Goal: Transaction & Acquisition: Purchase product/service

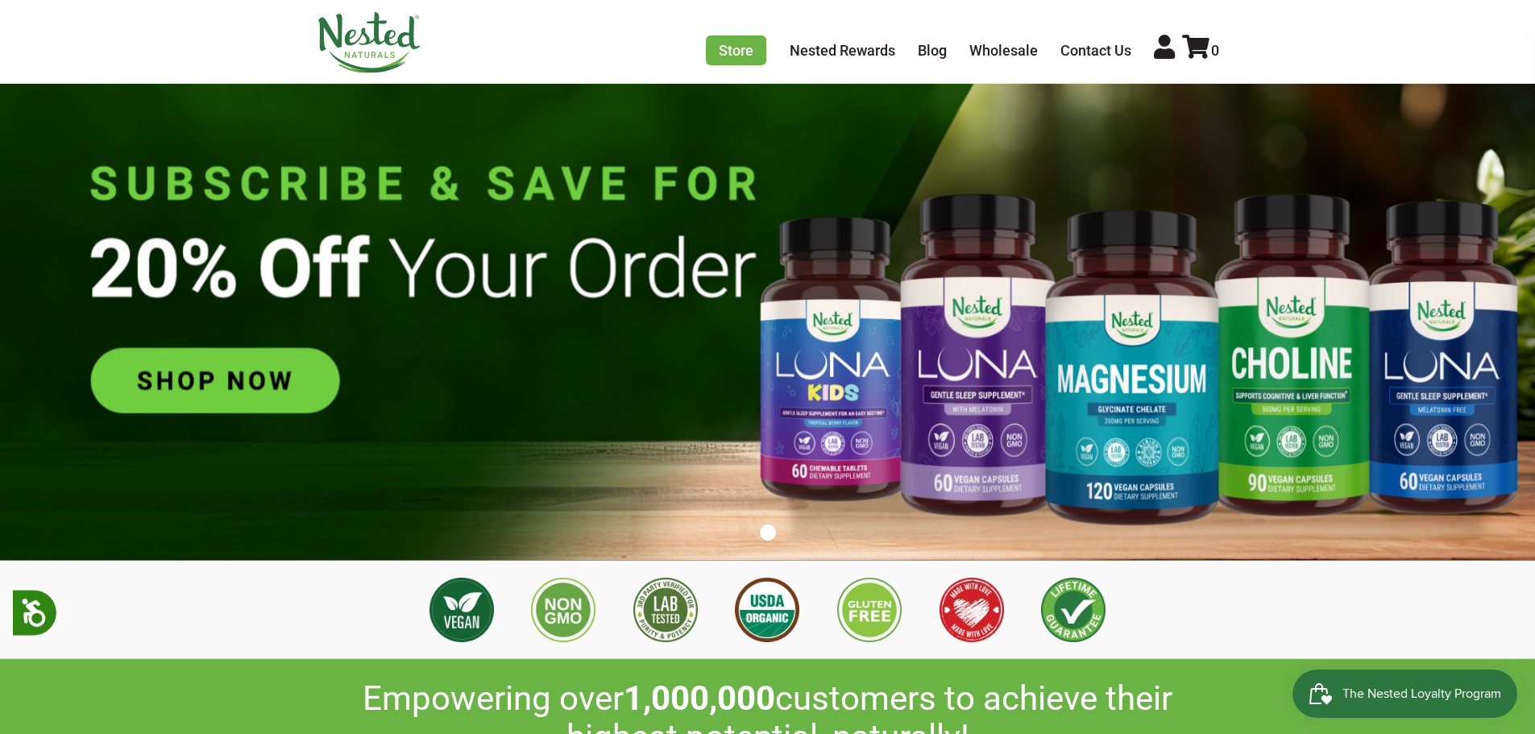
scroll to position [0, 283]
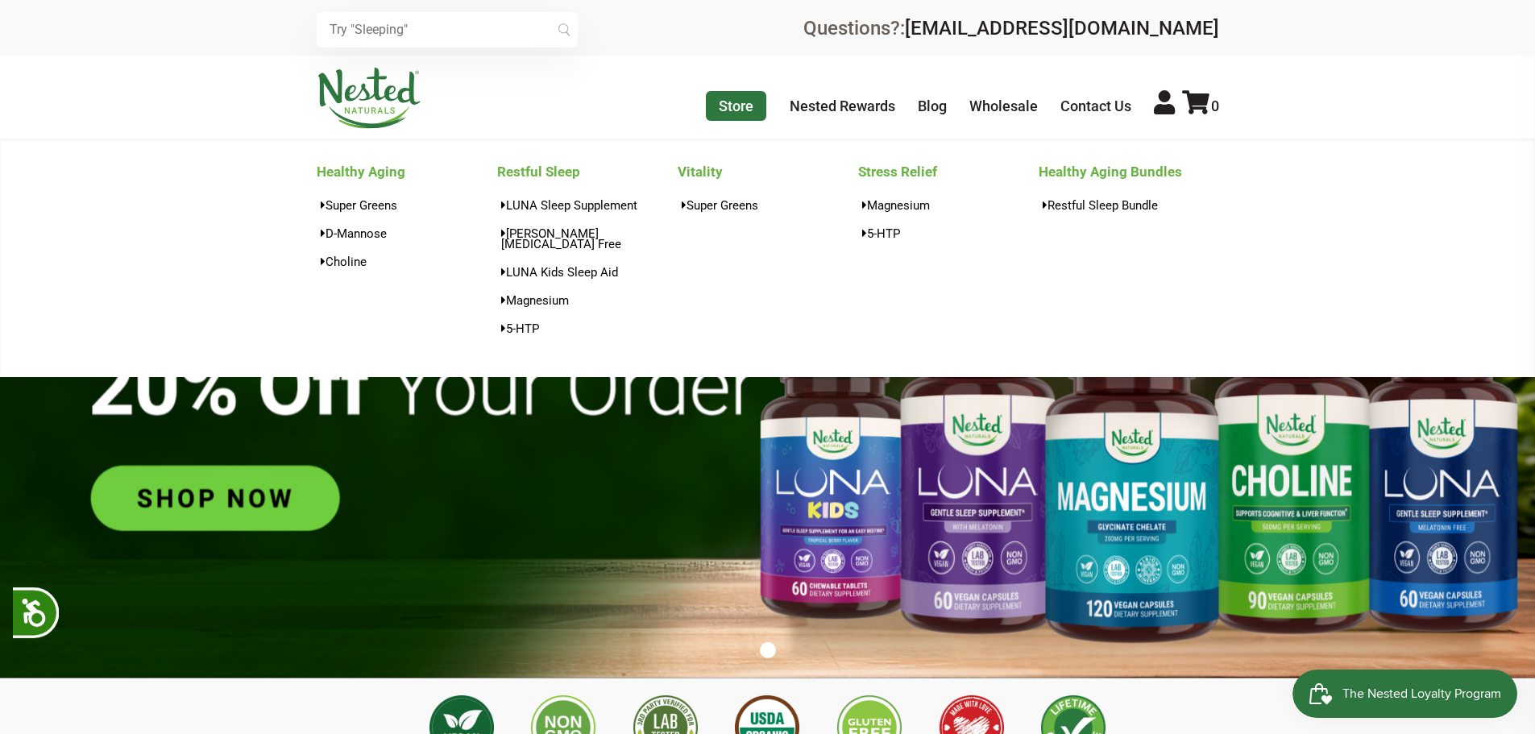
click at [732, 110] on link "Store" at bounding box center [736, 106] width 60 height 30
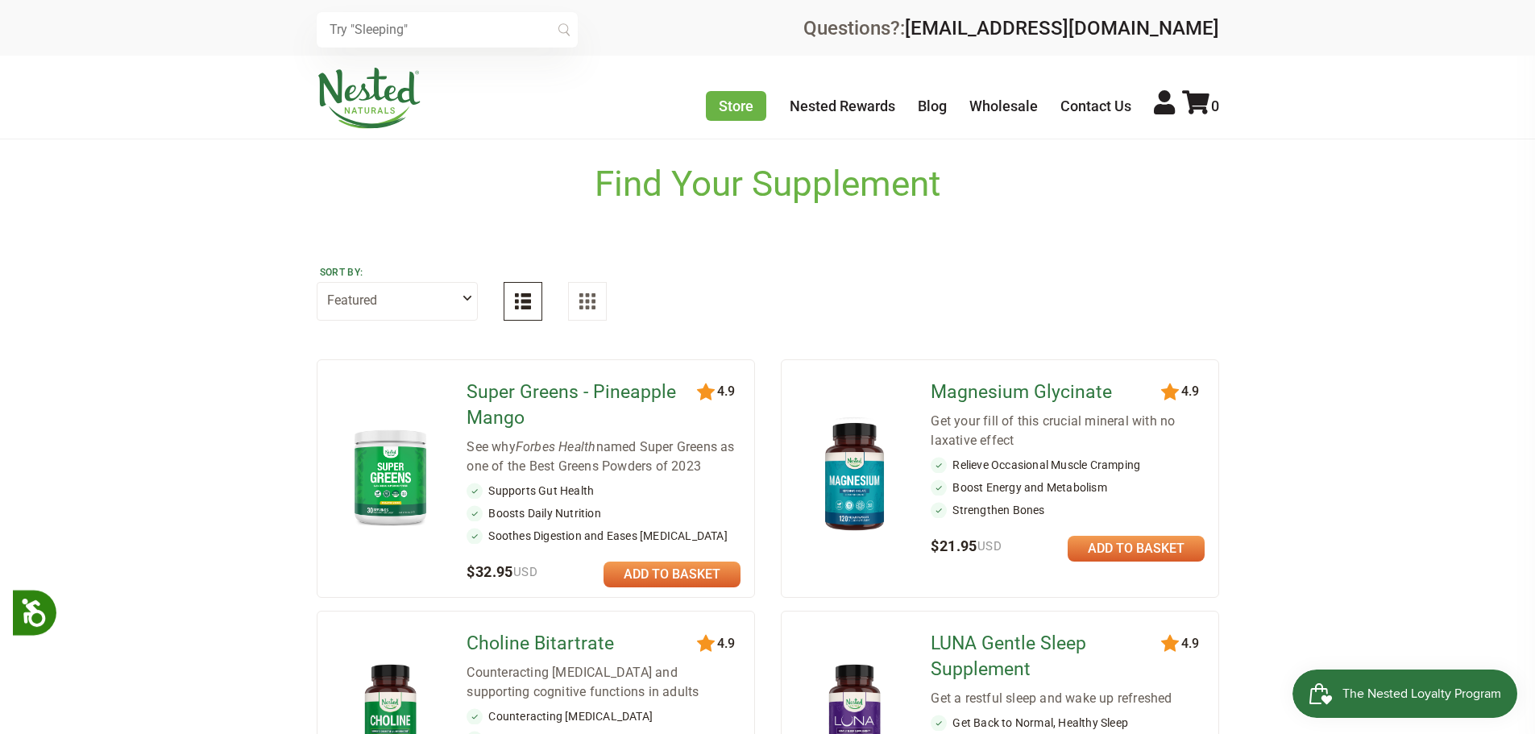
click at [459, 299] on select "Featured Highest Rated Best-Selling Alphabetically Newest First" at bounding box center [397, 301] width 161 height 39
click at [883, 308] on div "Sort by: Featured Highest Rated Best-Selling Alphabetically Newest First" at bounding box center [768, 292] width 903 height 110
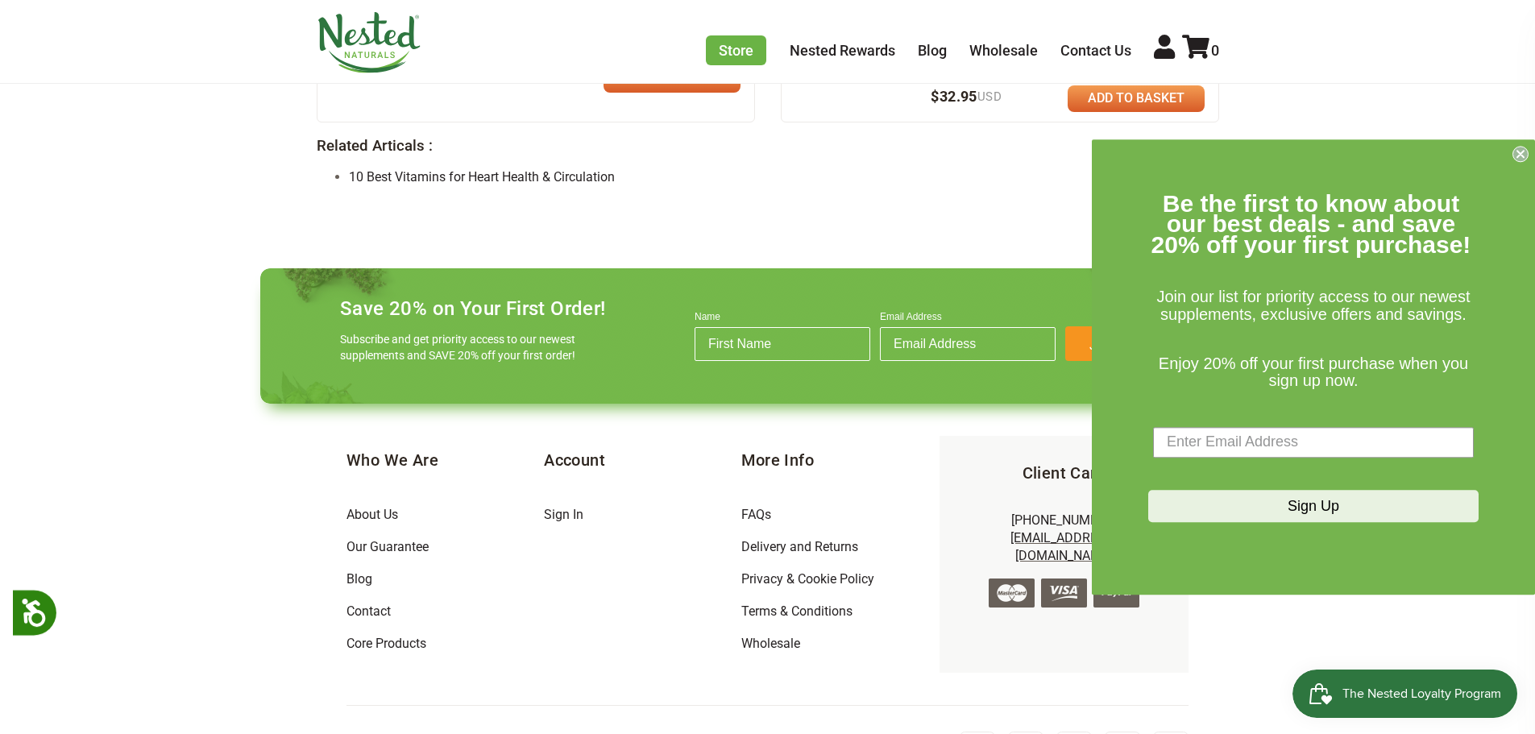
scroll to position [1435, 0]
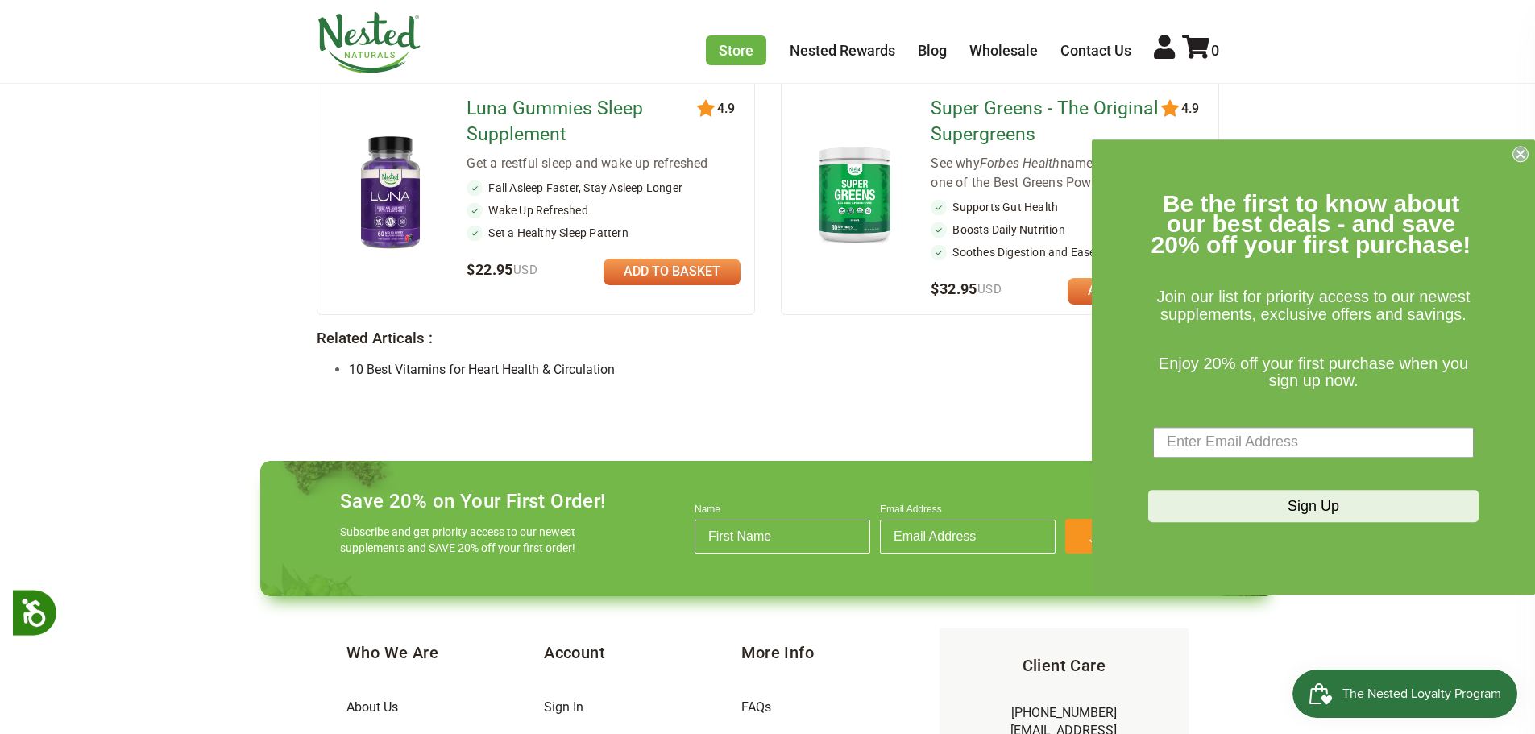
click at [1522, 153] on icon "Close dialog" at bounding box center [1521, 154] width 6 height 6
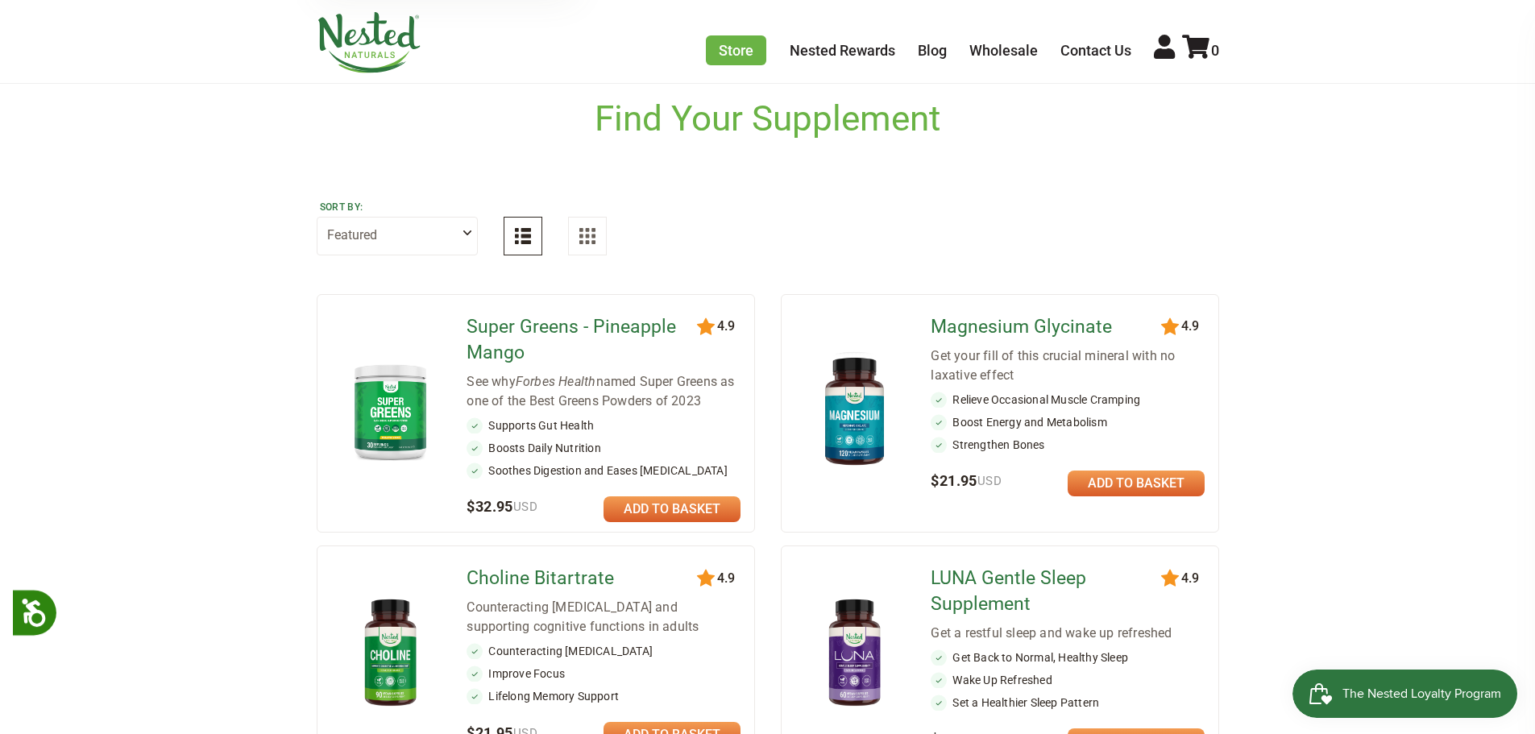
scroll to position [0, 0]
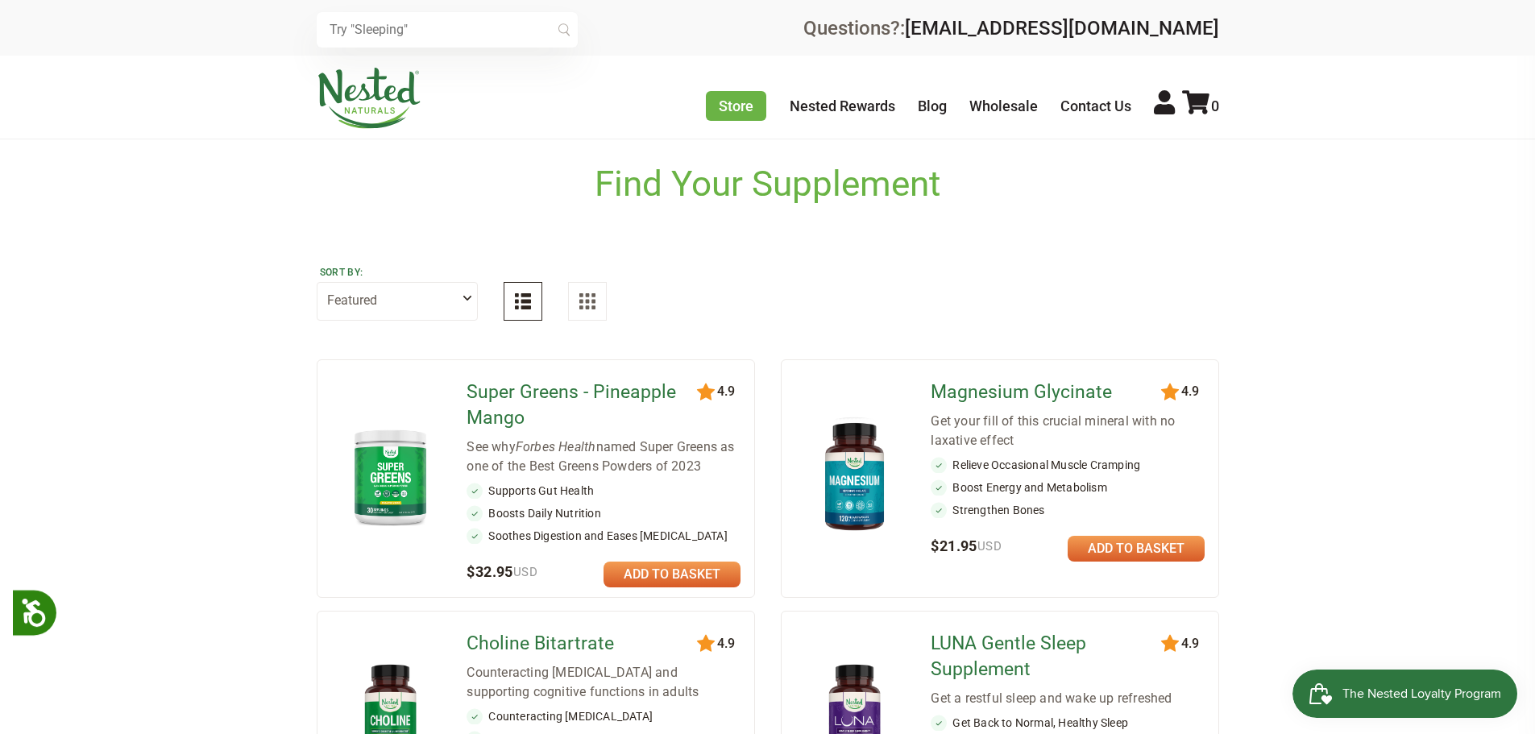
click at [593, 305] on img at bounding box center [587, 301] width 16 height 16
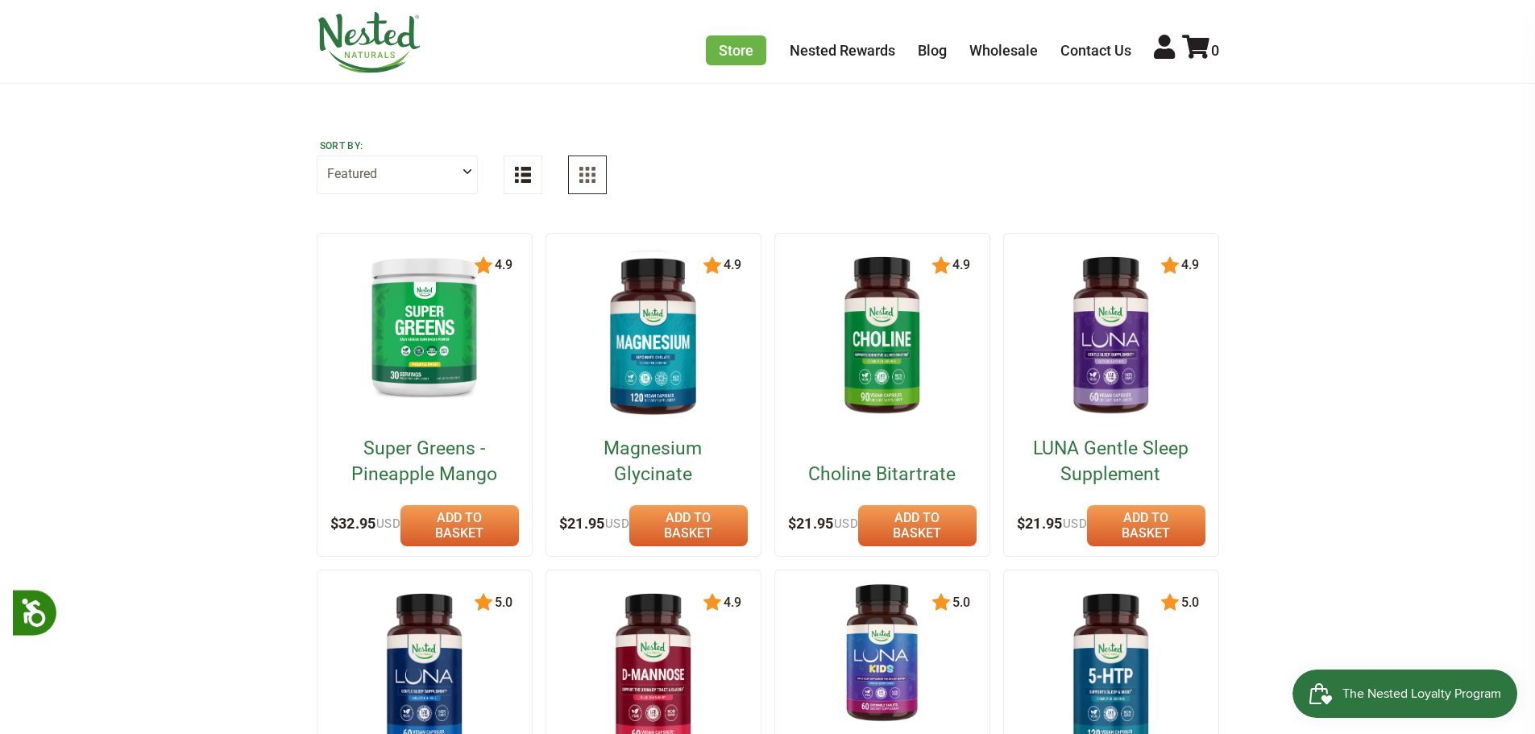
scroll to position [403, 0]
